Goal: Information Seeking & Learning: Learn about a topic

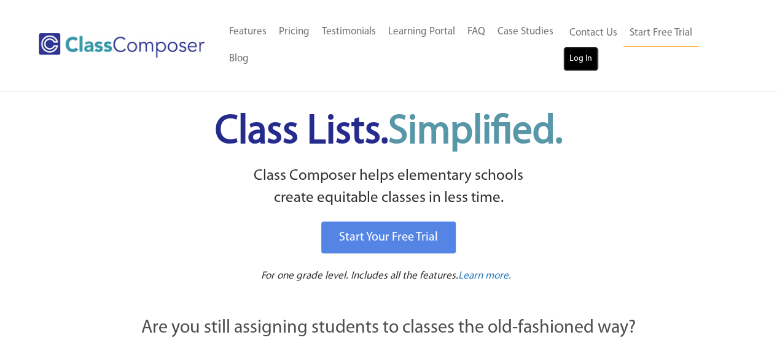
click at [584, 60] on link "Log In" at bounding box center [580, 59] width 35 height 25
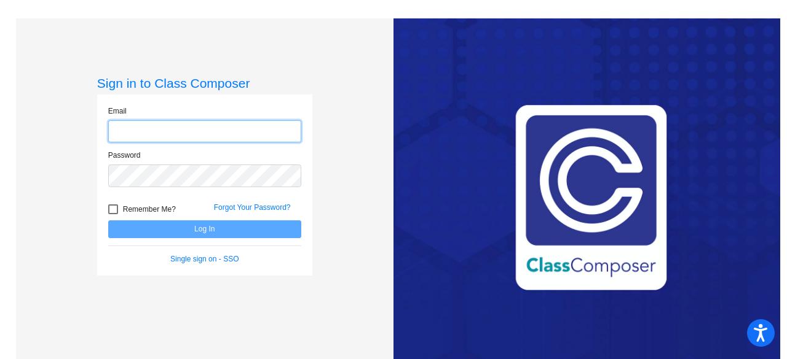
type input "Olsonk@fowlervilleschools.org"
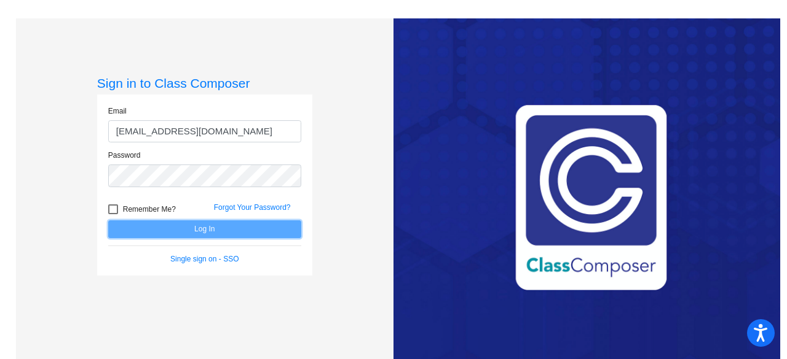
click at [204, 229] on button "Log In" at bounding box center [204, 230] width 193 height 18
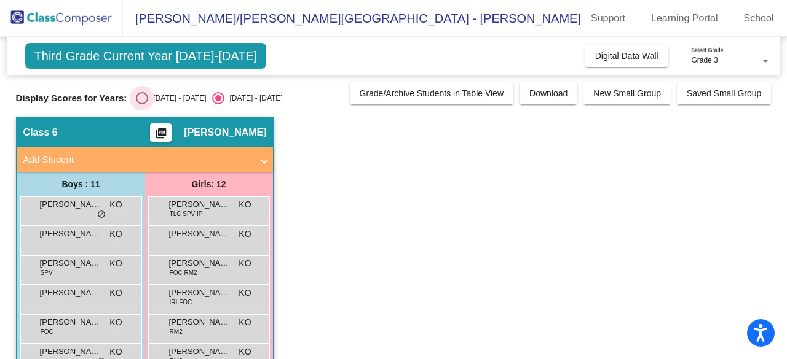
click at [138, 93] on div "Select an option" at bounding box center [142, 98] width 12 height 12
click at [141, 104] on input "2024 - 2025" at bounding box center [141, 104] width 1 height 1
radio input "true"
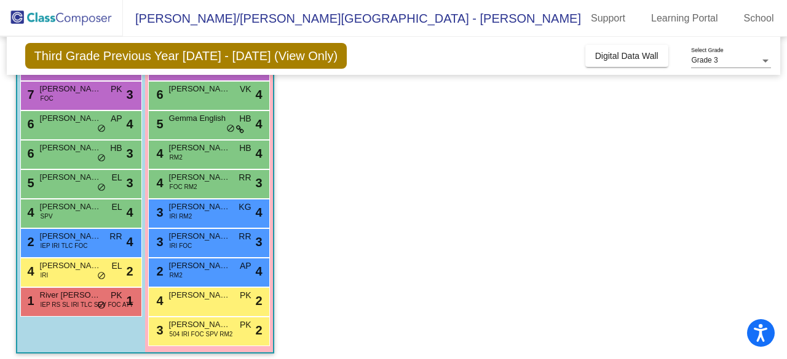
scroll to position [210, 0]
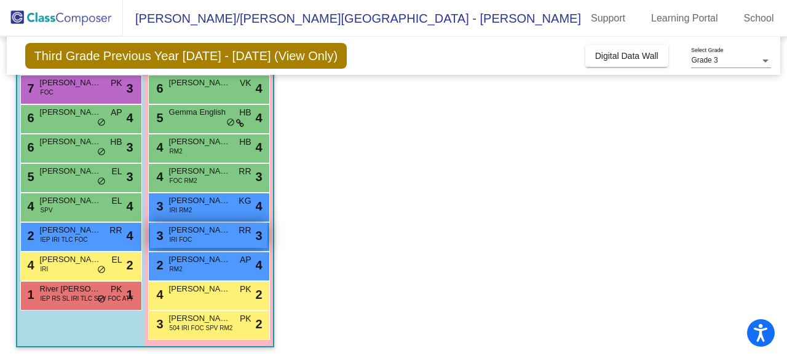
click at [171, 247] on div "3 Ava Taylor IRI FOC RR lock do_not_disturb_alt 3" at bounding box center [208, 235] width 117 height 25
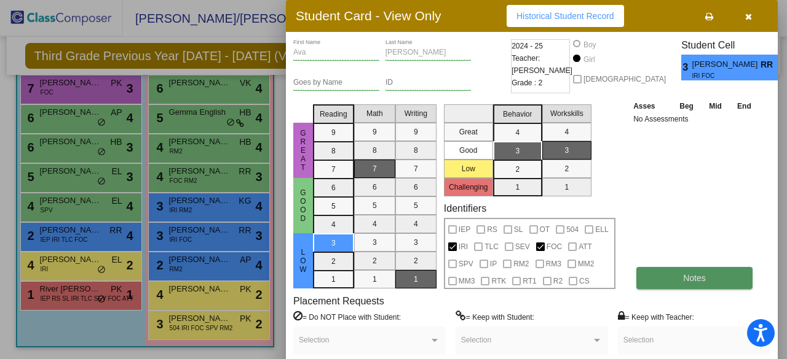
click at [704, 281] on span "Notes" at bounding box center [694, 278] width 23 height 10
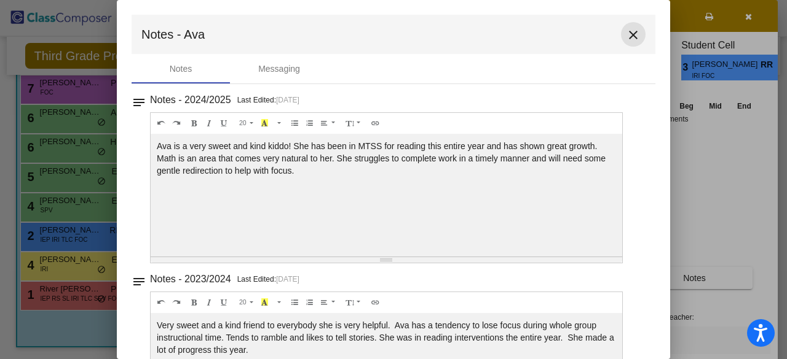
click at [626, 31] on mat-icon "close" at bounding box center [633, 35] width 15 height 15
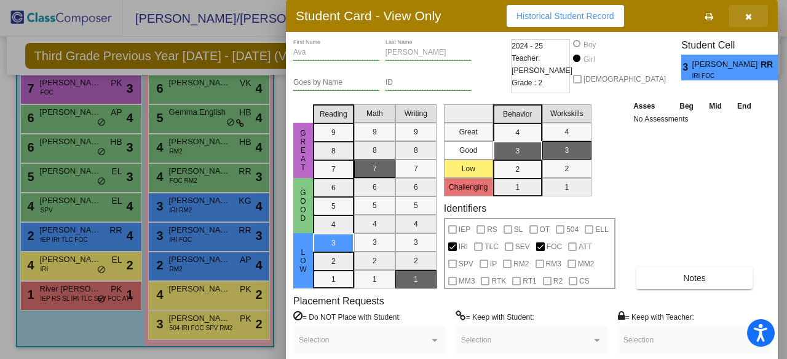
click at [748, 14] on icon "button" at bounding box center [748, 16] width 7 height 9
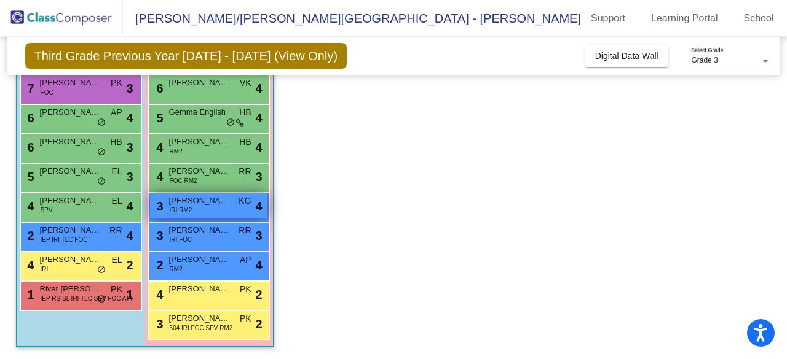
click at [216, 211] on div "3 Rosemary Cram IRI RM2 KG lock do_not_disturb_alt 4" at bounding box center [208, 206] width 117 height 25
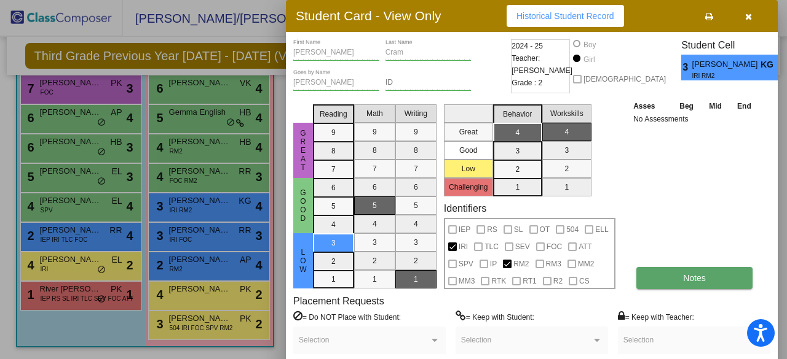
click at [672, 277] on button "Notes" at bounding box center [694, 278] width 116 height 22
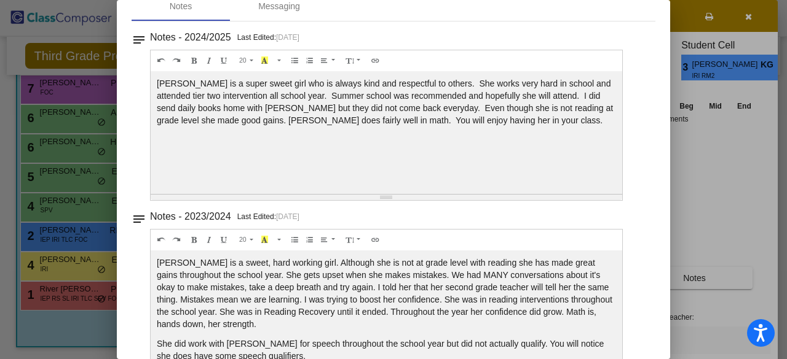
scroll to position [83, 0]
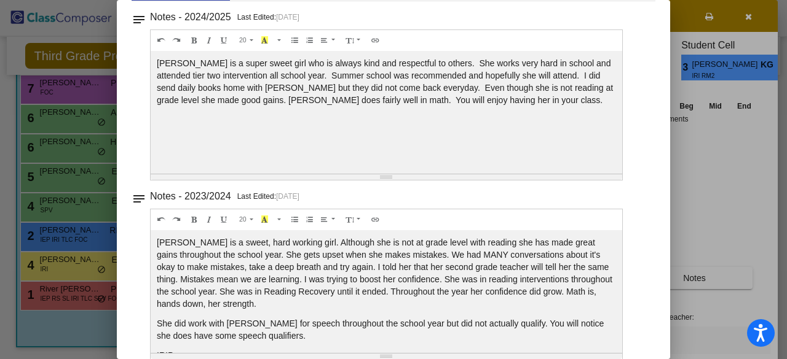
click at [135, 23] on mat-icon "notes" at bounding box center [138, 16] width 15 height 15
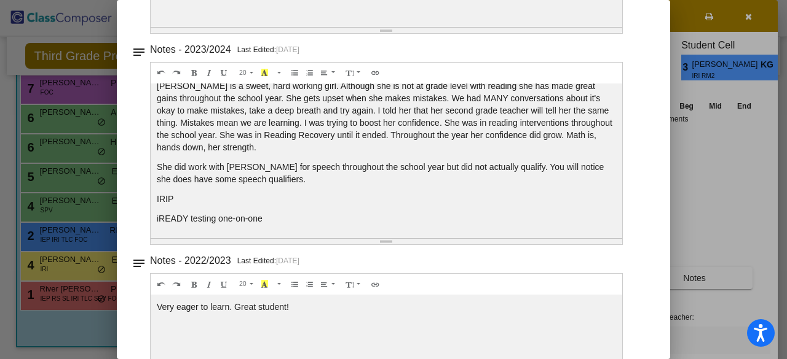
scroll to position [0, 0]
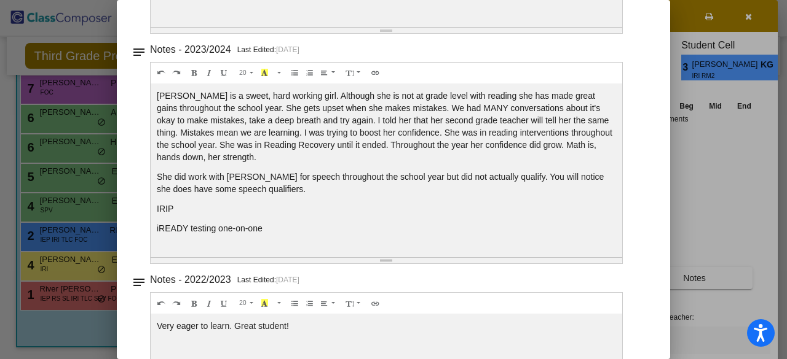
drag, startPoint x: 383, startPoint y: 211, endPoint x: 388, endPoint y: 259, distance: 48.8
click at [388, 33] on div "Resize" at bounding box center [386, 31] width 471 height 6
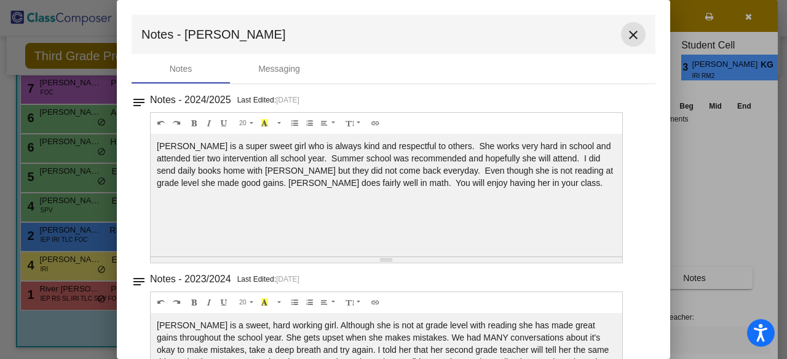
click at [626, 38] on mat-icon "close" at bounding box center [633, 35] width 15 height 15
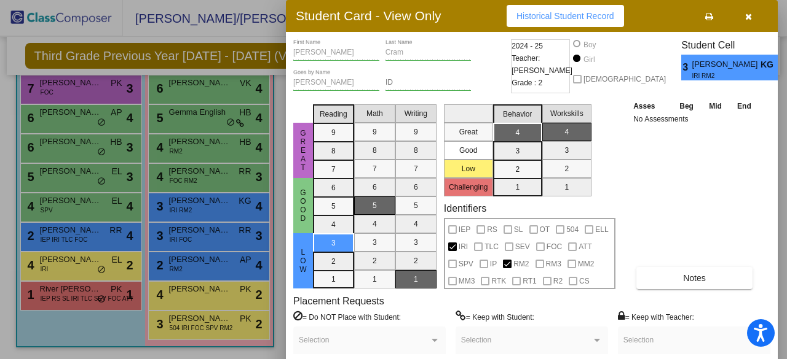
click at [747, 17] on icon "button" at bounding box center [748, 16] width 7 height 9
